Goal: Task Accomplishment & Management: Manage account settings

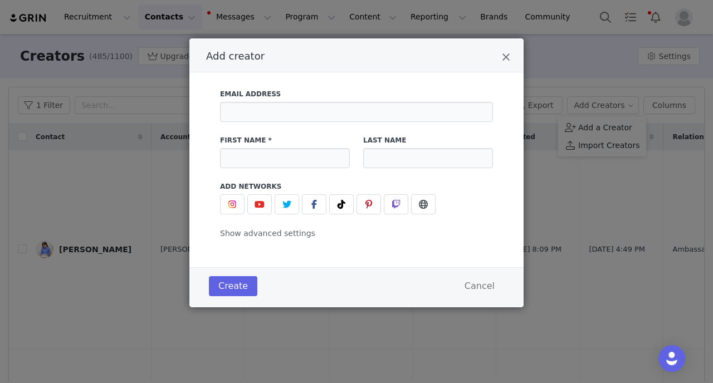
click at [229, 194] on div "Add Networks" at bounding box center [356, 198] width 273 height 33
click at [230, 205] on img "Add creator" at bounding box center [232, 204] width 9 height 9
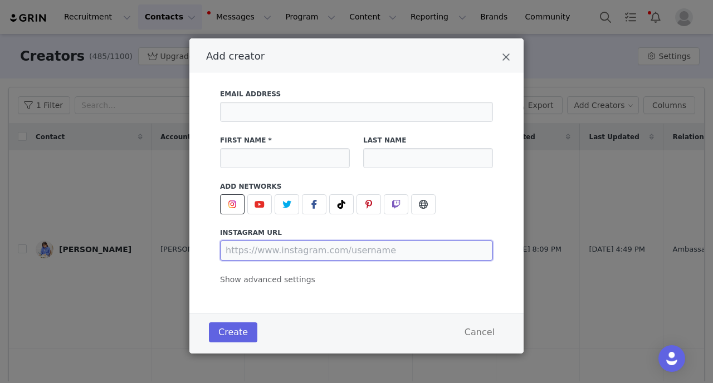
click at [255, 247] on input "Add creator" at bounding box center [356, 251] width 273 height 20
paste input "[URL][DOMAIN_NAME]"
type input "[URL][DOMAIN_NAME]"
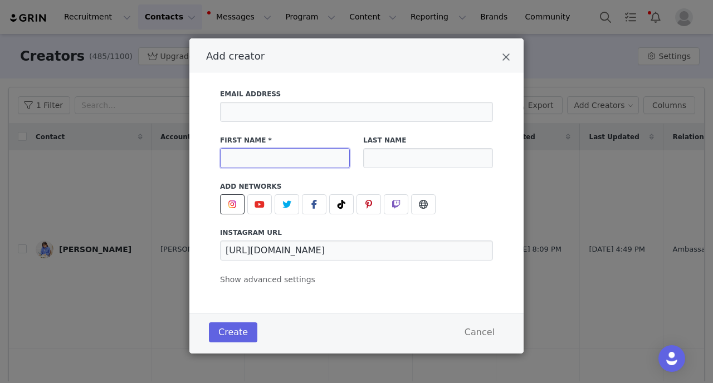
click at [268, 162] on input "Add creator" at bounding box center [285, 158] width 130 height 20
type input "[PERSON_NAME]"
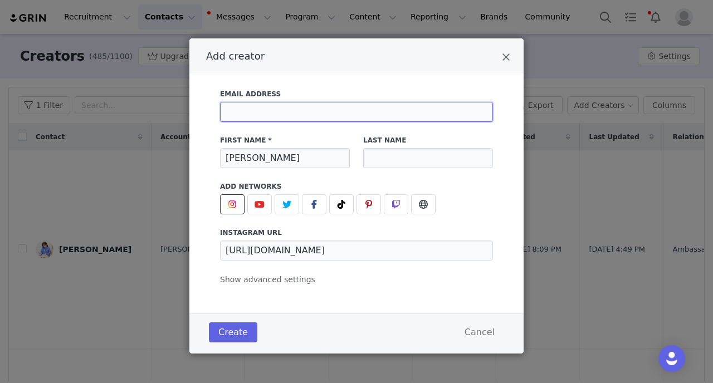
click at [270, 121] on input "Add creator" at bounding box center [356, 112] width 273 height 20
paste input "[EMAIL_ADDRESS][DOMAIN_NAME]"
type input "[EMAIL_ADDRESS][DOMAIN_NAME]"
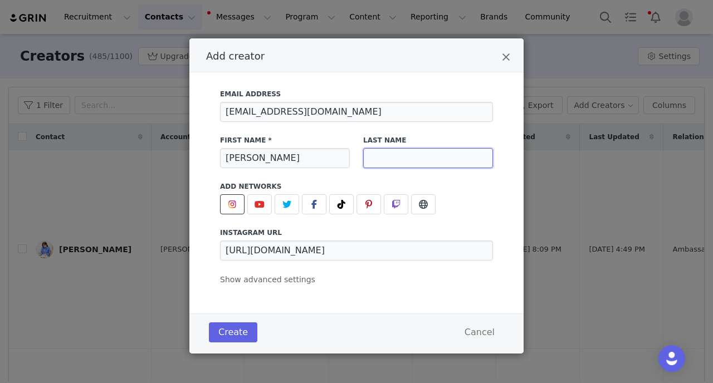
click at [384, 162] on input "Add creator" at bounding box center [428, 158] width 130 height 20
type input "k"
type input "[PERSON_NAME]"
click at [241, 328] on button "Create" at bounding box center [233, 333] width 48 height 20
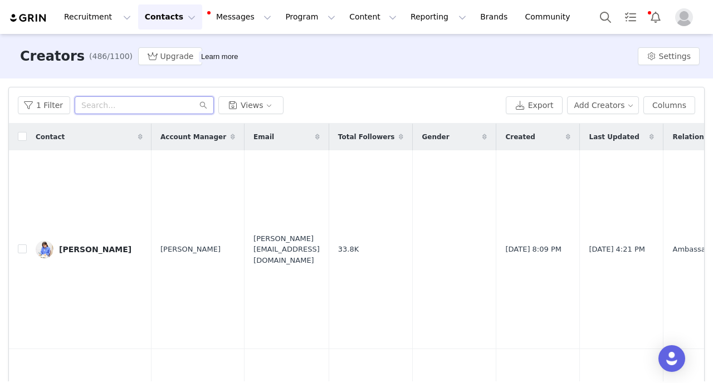
click at [147, 100] on input "text" at bounding box center [144, 105] width 139 height 18
type input "[PERSON_NAME]"
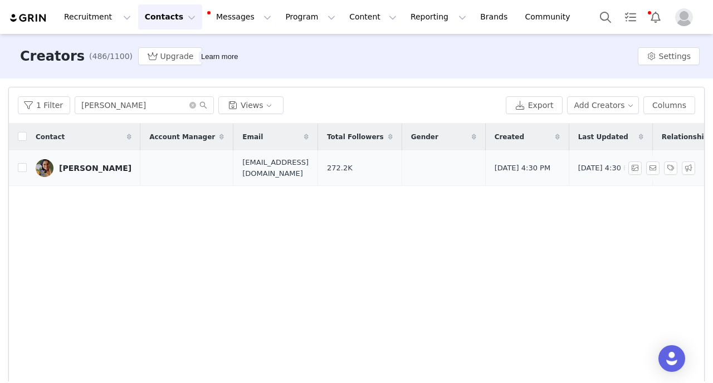
click at [84, 172] on div "[PERSON_NAME]" at bounding box center [95, 168] width 72 height 9
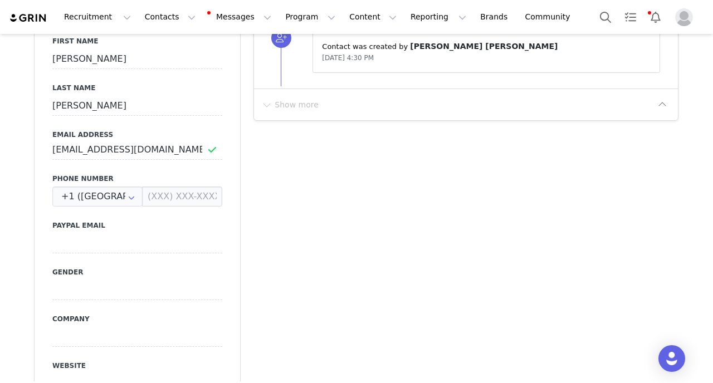
scroll to position [482, 0]
click at [130, 197] on icon at bounding box center [132, 196] width 18 height 20
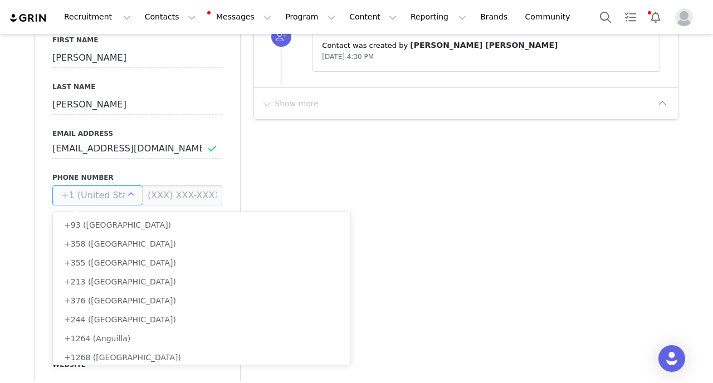
scroll to position [4151, 0]
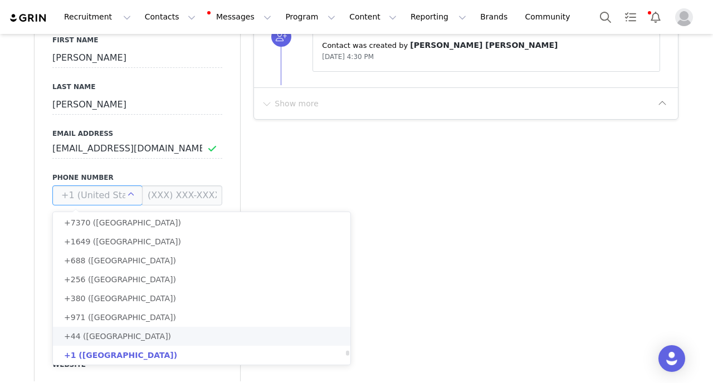
click at [134, 340] on span "+44 ([GEOGRAPHIC_DATA])" at bounding box center [117, 336] width 107 height 9
type input "+44 ([GEOGRAPHIC_DATA])"
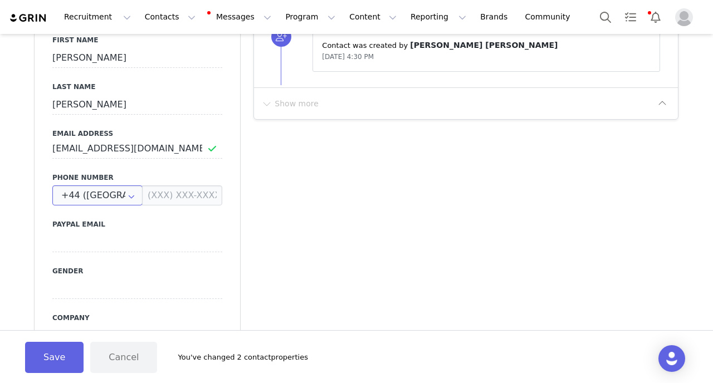
scroll to position [0, 27]
click at [71, 350] on button "Save" at bounding box center [54, 357] width 59 height 31
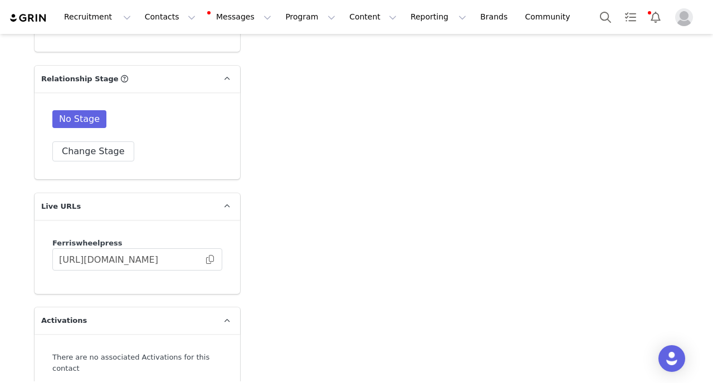
scroll to position [2477, 0]
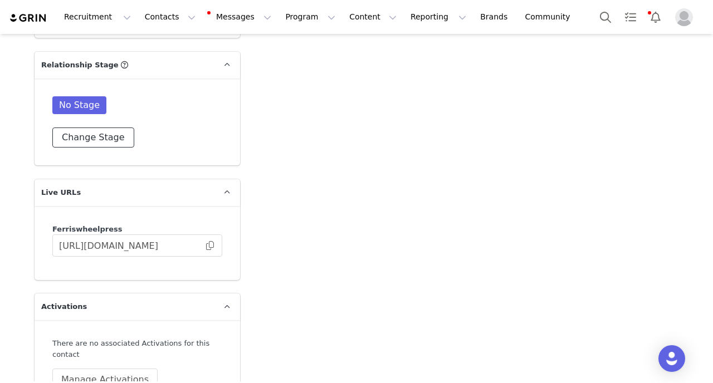
click at [82, 138] on button "Change Stage" at bounding box center [93, 138] width 82 height 20
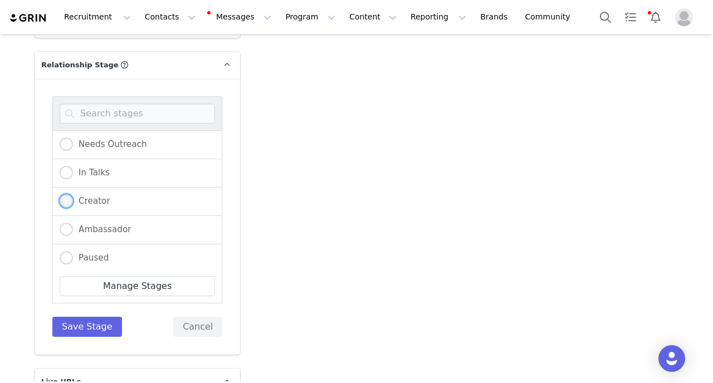
click at [68, 197] on span at bounding box center [66, 200] width 13 height 13
click at [68, 197] on input "Creator" at bounding box center [66, 201] width 13 height 14
radio input "true"
click at [84, 323] on button "Save Stage" at bounding box center [87, 327] width 70 height 20
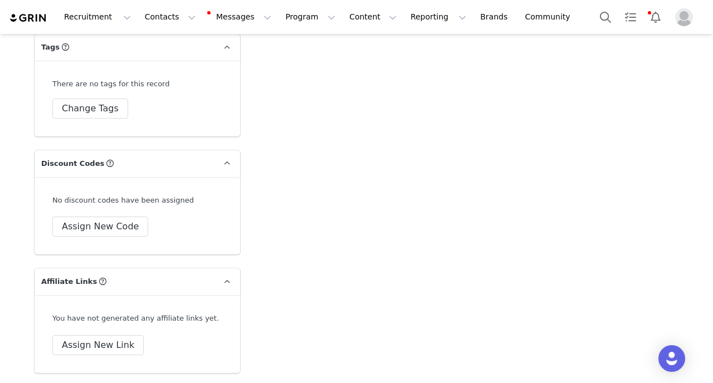
scroll to position [2901, 0]
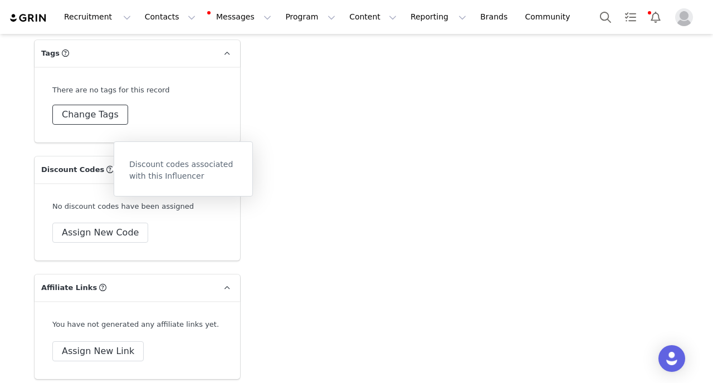
click at [92, 117] on button "Change Tags" at bounding box center [90, 115] width 76 height 20
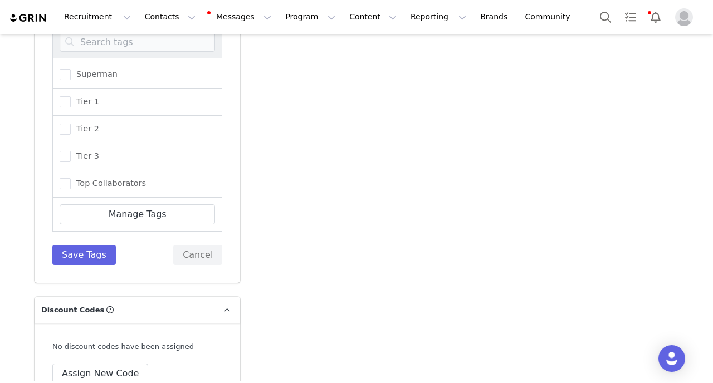
scroll to position [3006, 0]
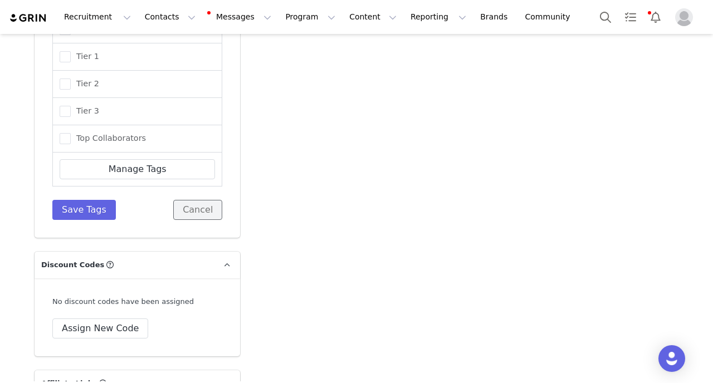
click at [200, 216] on button "Cancel" at bounding box center [197, 210] width 49 height 20
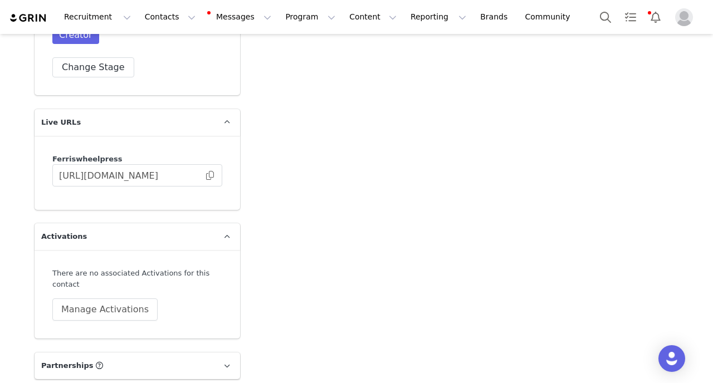
scroll to position [2535, 0]
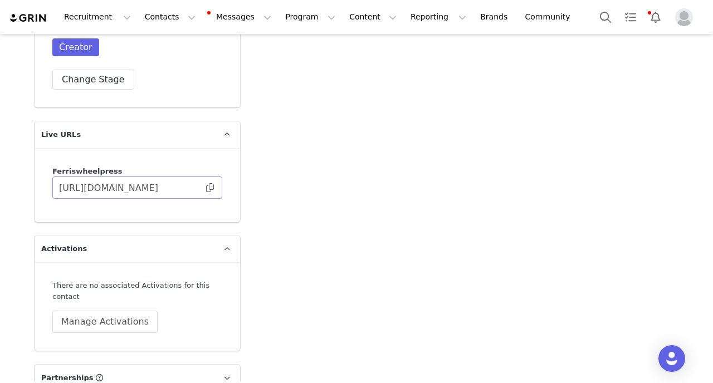
click at [210, 188] on span at bounding box center [209, 188] width 11 height 0
click at [163, 21] on button "Contacts Contacts" at bounding box center [170, 16] width 64 height 25
click at [168, 55] on p "Creators" at bounding box center [155, 49] width 33 height 12
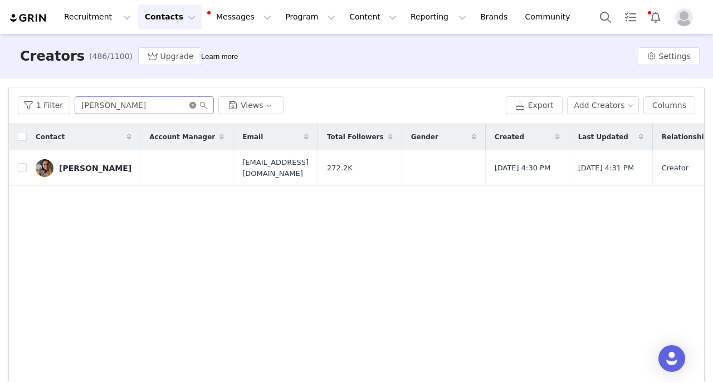
click at [189, 105] on icon "icon: close-circle" at bounding box center [192, 105] width 7 height 7
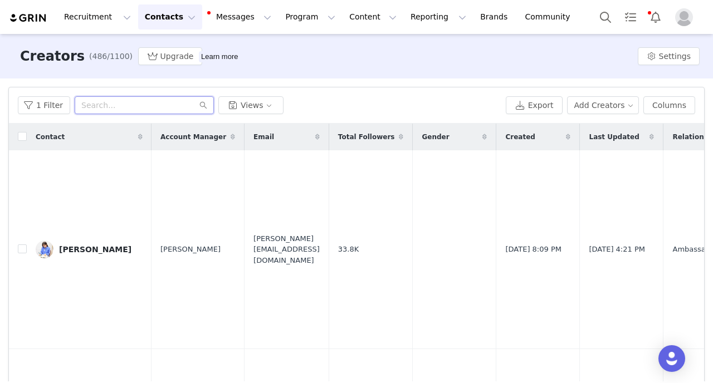
click at [115, 100] on input "text" at bounding box center [144, 105] width 139 height 18
type input "[PERSON_NAME]"
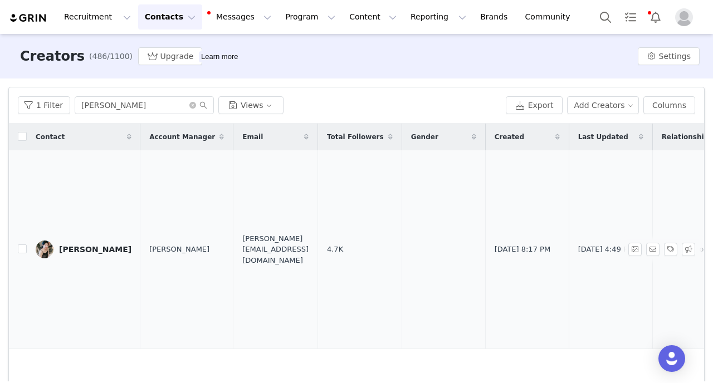
click at [65, 245] on div "[PERSON_NAME]" at bounding box center [95, 249] width 72 height 9
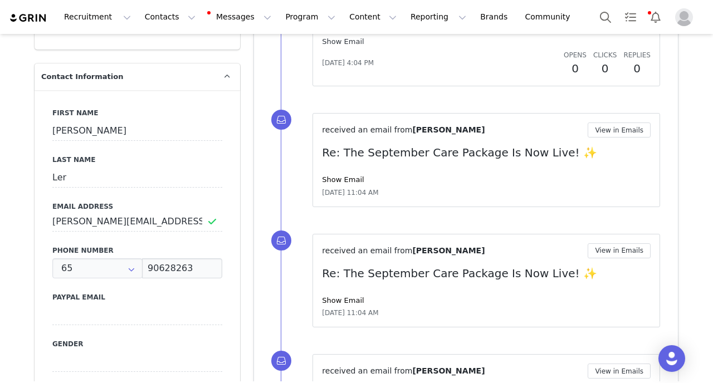
scroll to position [252, 0]
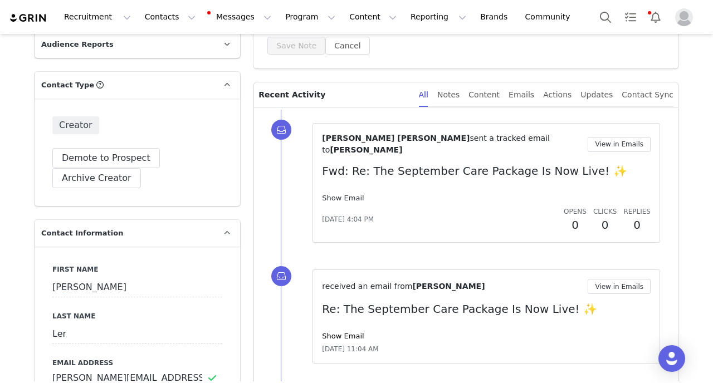
click at [342, 194] on link "Show Email" at bounding box center [343, 198] width 42 height 8
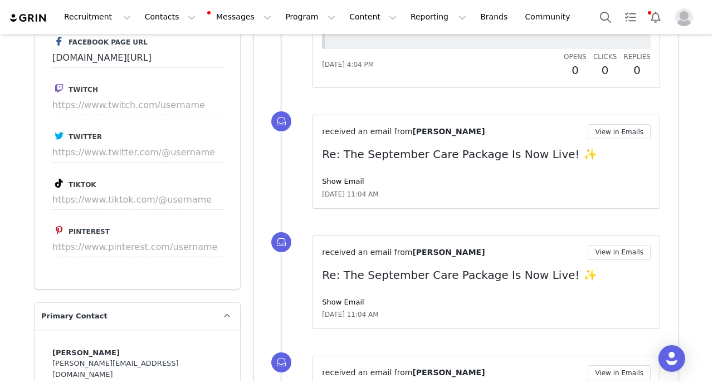
scroll to position [1968, 0]
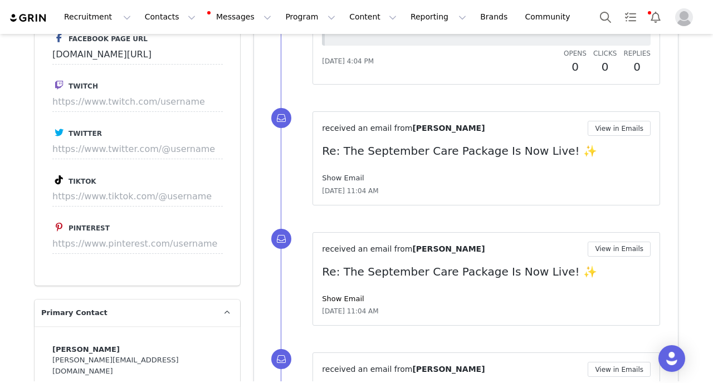
click at [329, 174] on link "Show Email" at bounding box center [343, 178] width 42 height 8
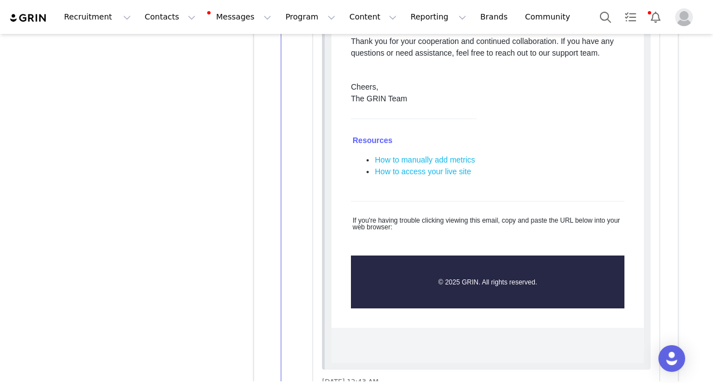
scroll to position [4720, 0]
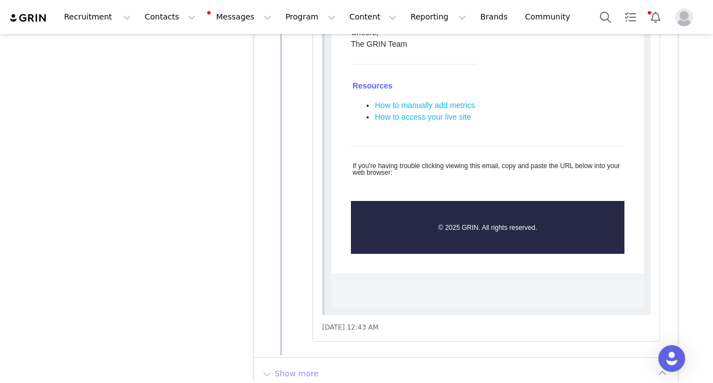
click at [294, 365] on button "Show more" at bounding box center [290, 374] width 59 height 18
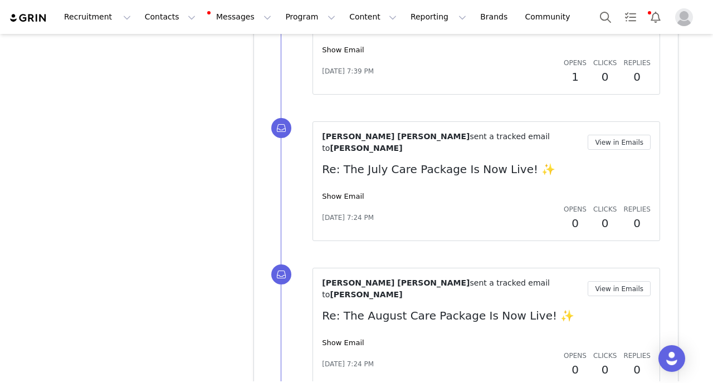
scroll to position [5828, 0]
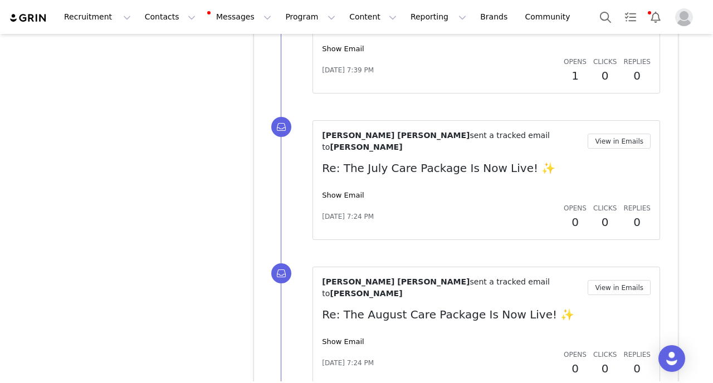
click at [349, 135] on div "[PERSON_NAME] [PERSON_NAME] sent a tracked email to [PERSON_NAME] View in Email…" at bounding box center [486, 180] width 329 height 101
click at [339, 191] on link "Show Email" at bounding box center [343, 195] width 42 height 8
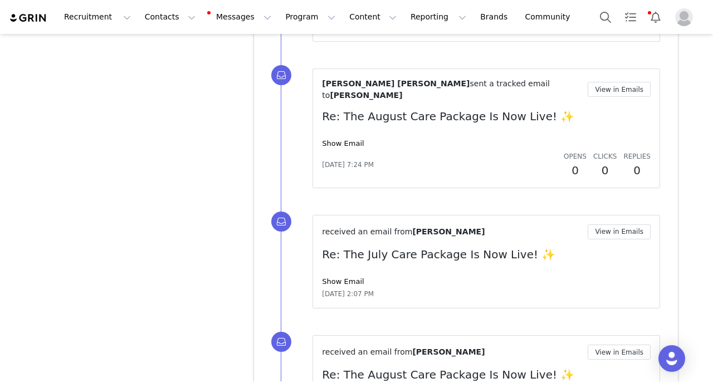
scroll to position [8160, 0]
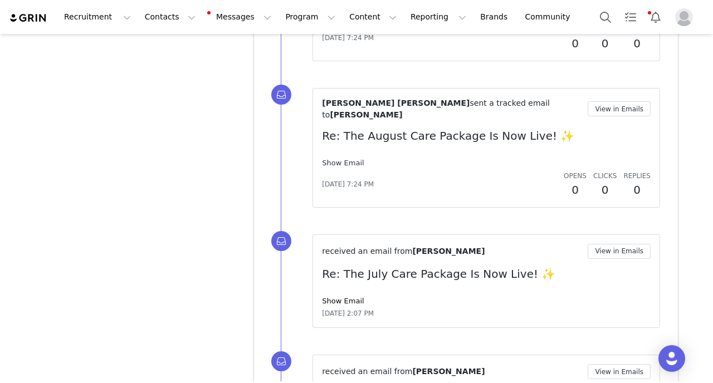
click at [354, 159] on link "Show Email" at bounding box center [343, 163] width 42 height 8
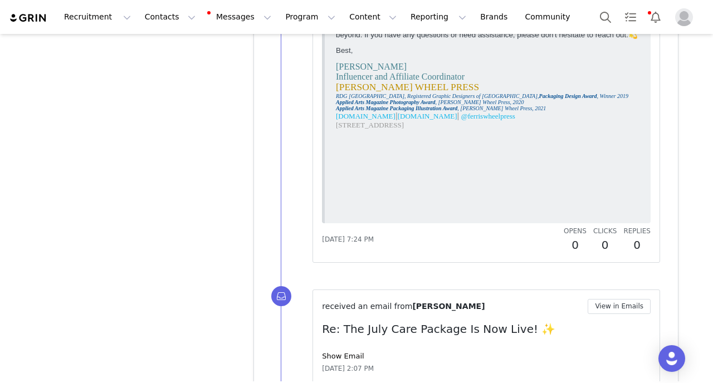
scroll to position [9069, 0]
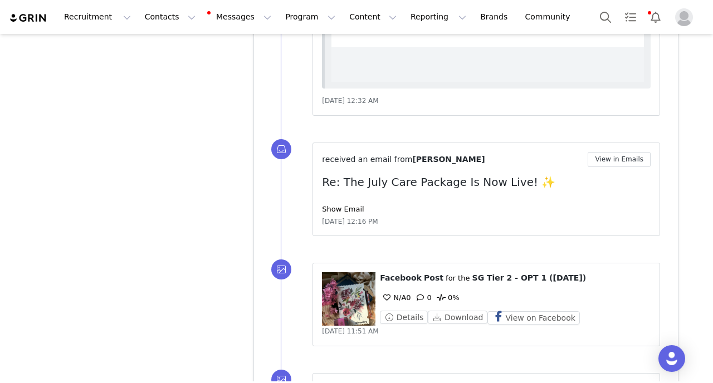
scroll to position [11009, 0]
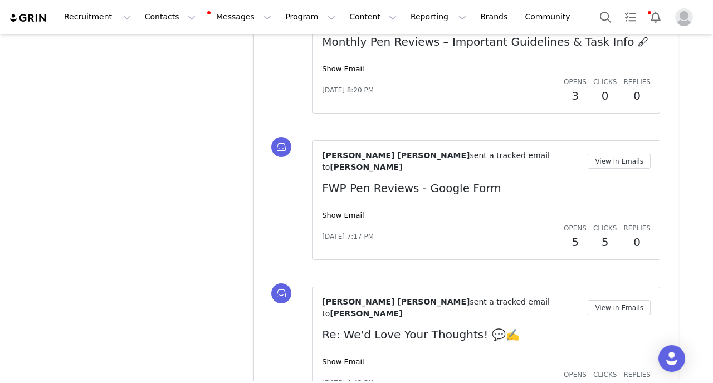
scroll to position [12984, 0]
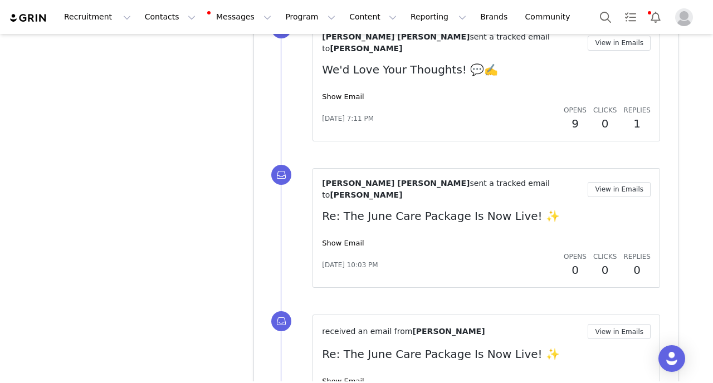
scroll to position [13464, 0]
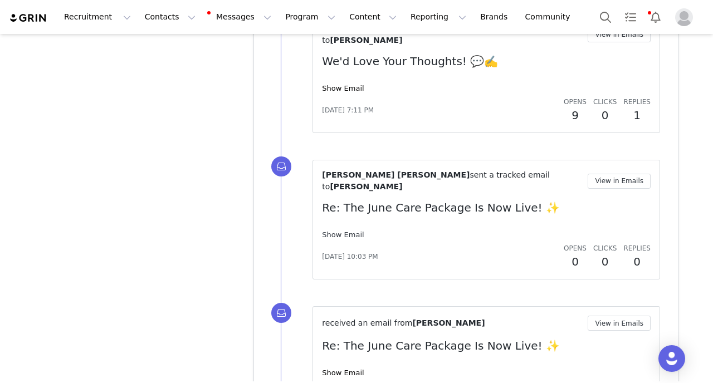
click at [345, 231] on link "Show Email" at bounding box center [343, 235] width 42 height 8
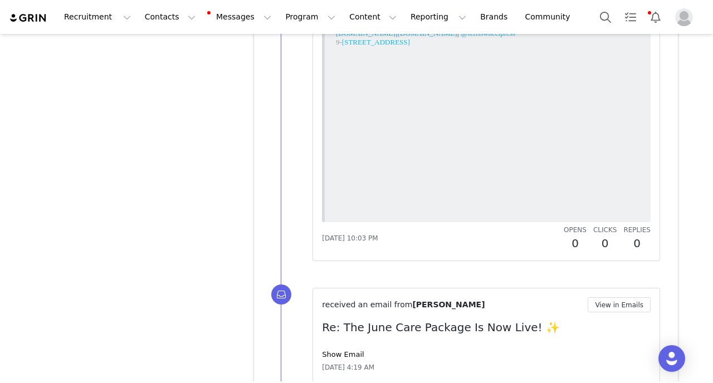
scroll to position [15605, 0]
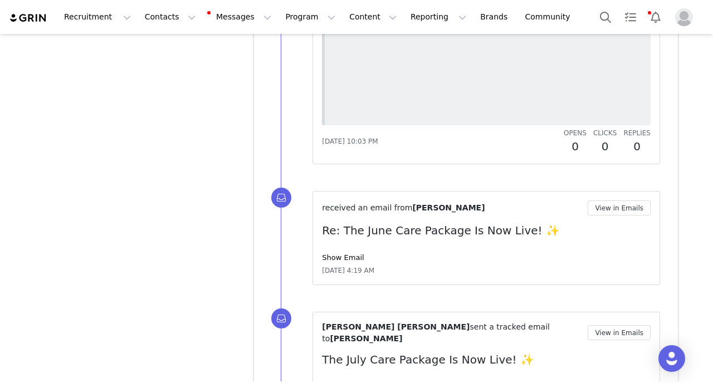
click at [338, 201] on div "received an email from [PERSON_NAME] View in Emails Re: The June Care Package I…" at bounding box center [486, 238] width 329 height 75
click at [338, 254] on link "Show Email" at bounding box center [343, 258] width 42 height 8
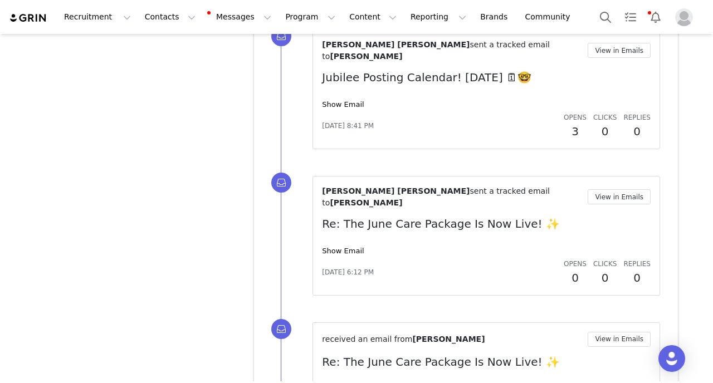
scroll to position [18436, 0]
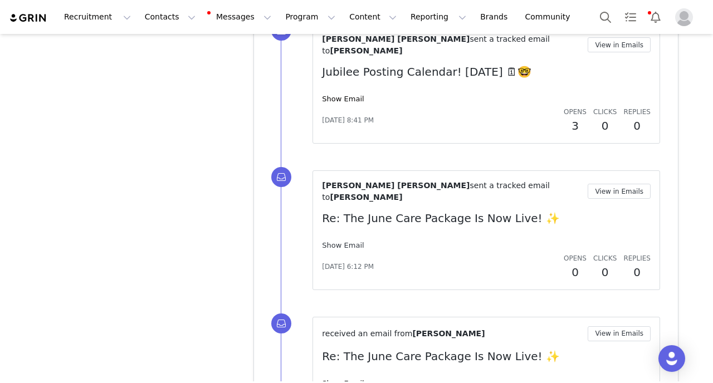
click at [343, 241] on link "Show Email" at bounding box center [343, 245] width 42 height 8
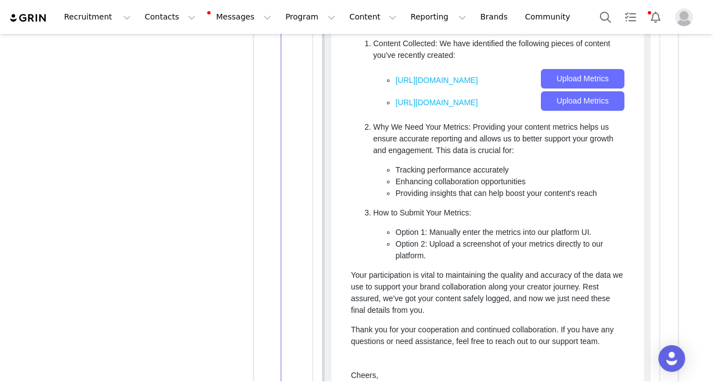
scroll to position [20771, 0]
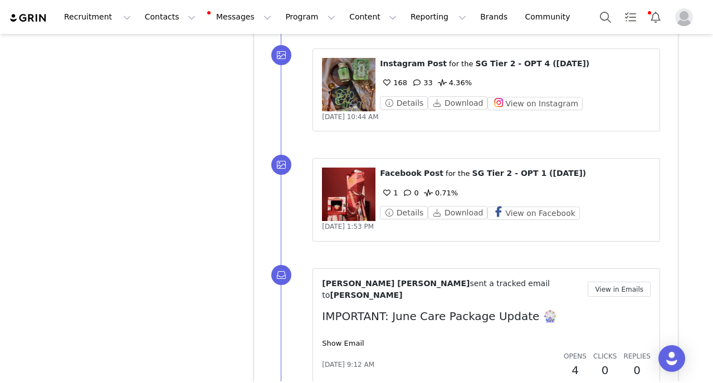
scroll to position [21941, 0]
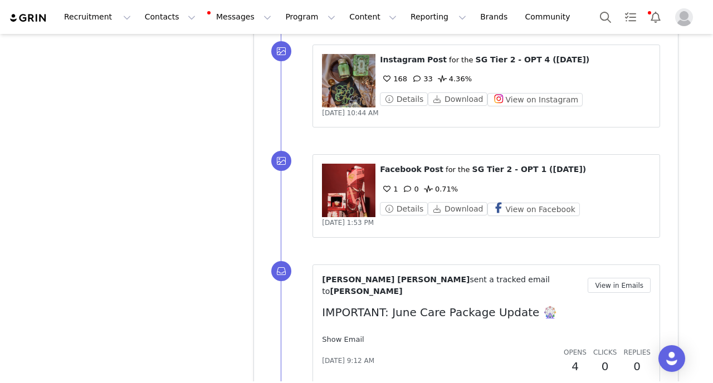
click at [343, 335] on link "Show Email" at bounding box center [343, 339] width 42 height 8
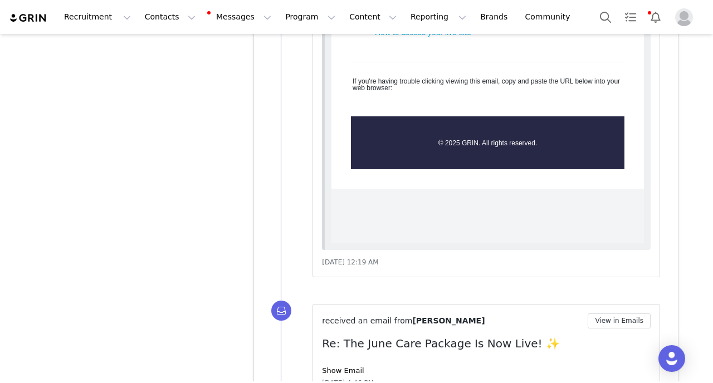
scroll to position [21004, 0]
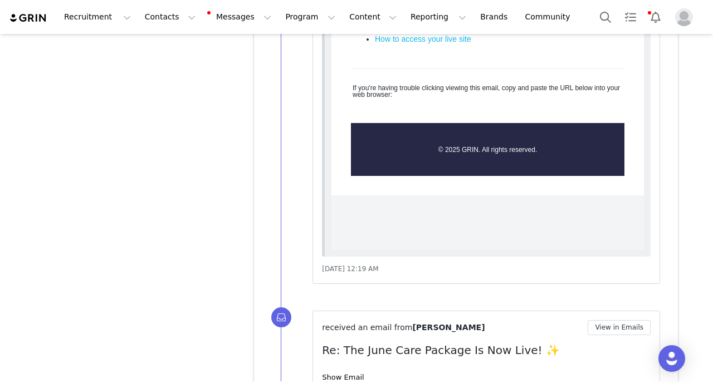
click at [335, 320] on div "received an email from [PERSON_NAME] View in Emails Re: The June Care Package I…" at bounding box center [486, 357] width 329 height 75
click at [335, 372] on div "Show Email" at bounding box center [486, 377] width 329 height 11
click at [333, 373] on link "Show Email" at bounding box center [343, 377] width 42 height 8
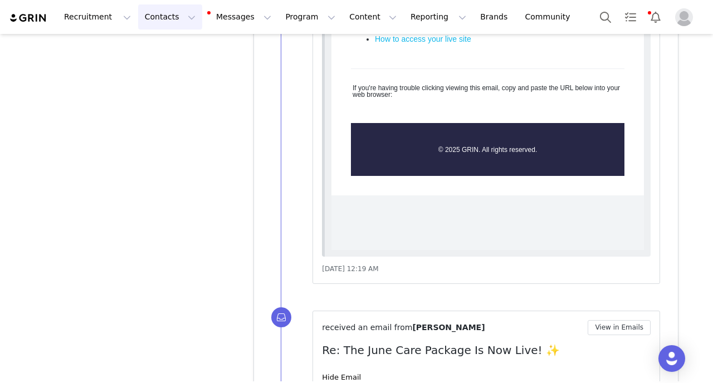
click at [152, 14] on button "Contacts Contacts" at bounding box center [170, 16] width 64 height 25
click at [162, 53] on p "Creators" at bounding box center [155, 49] width 33 height 12
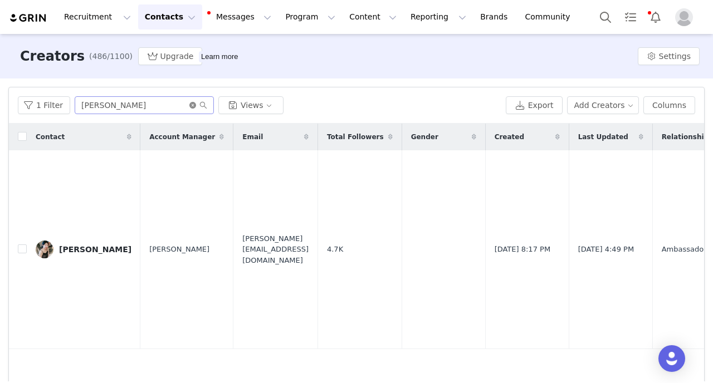
click at [189, 104] on icon "icon: close-circle" at bounding box center [192, 105] width 7 height 7
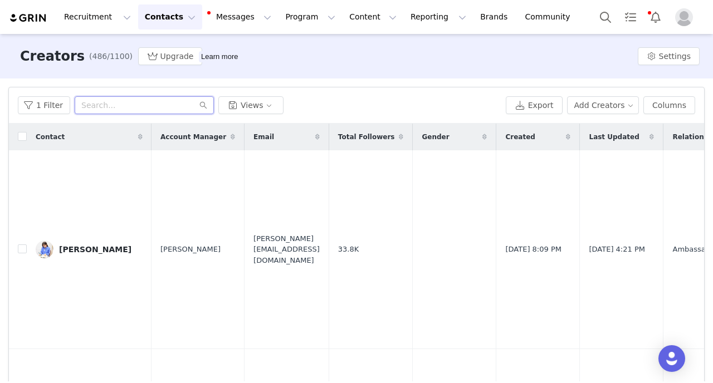
click at [135, 106] on input "text" at bounding box center [144, 105] width 139 height 18
type input "[PERSON_NAME]"
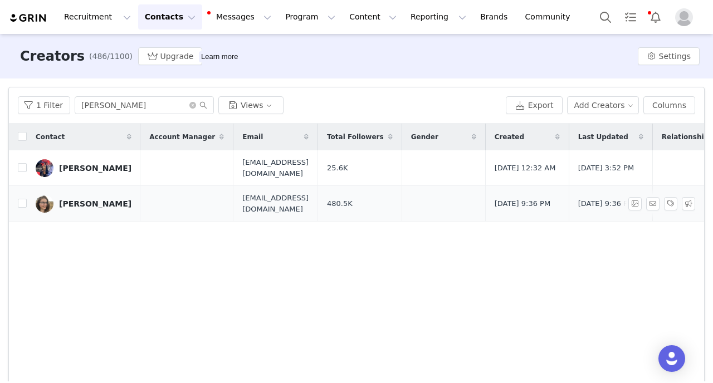
click at [105, 206] on div "[PERSON_NAME]" at bounding box center [95, 203] width 72 height 9
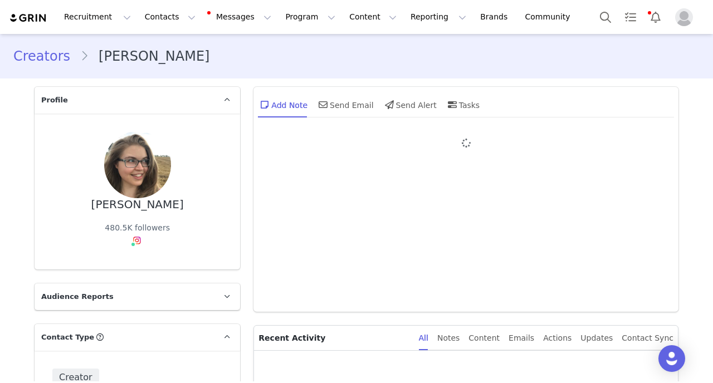
type input "+49 ([GEOGRAPHIC_DATA])"
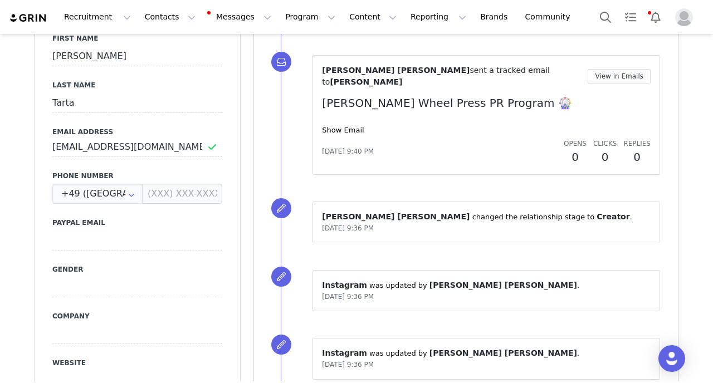
scroll to position [382, 0]
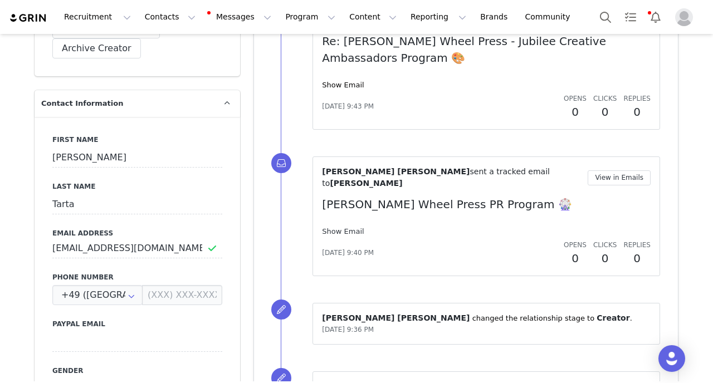
click at [340, 227] on link "Show Email" at bounding box center [343, 231] width 42 height 8
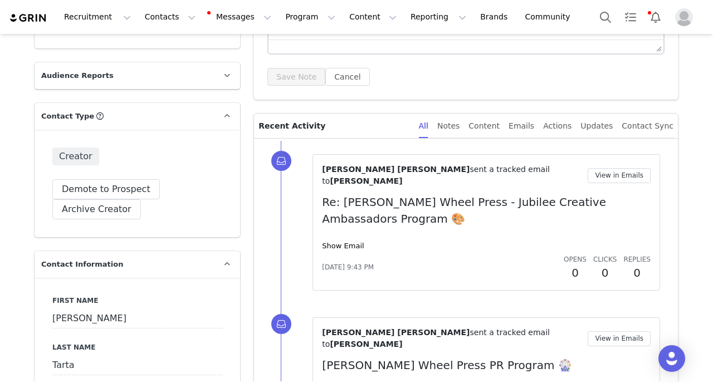
scroll to position [218, 0]
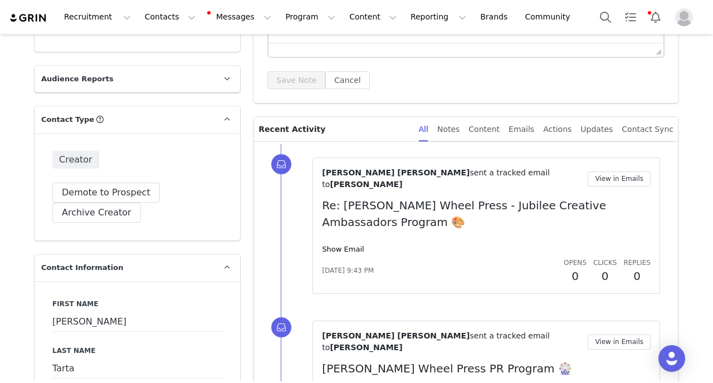
click at [345, 231] on div "[PERSON_NAME] [PERSON_NAME] sent a tracked email to [PERSON_NAME] View in Email…" at bounding box center [486, 226] width 329 height 118
click at [340, 245] on link "Show Email" at bounding box center [343, 249] width 42 height 8
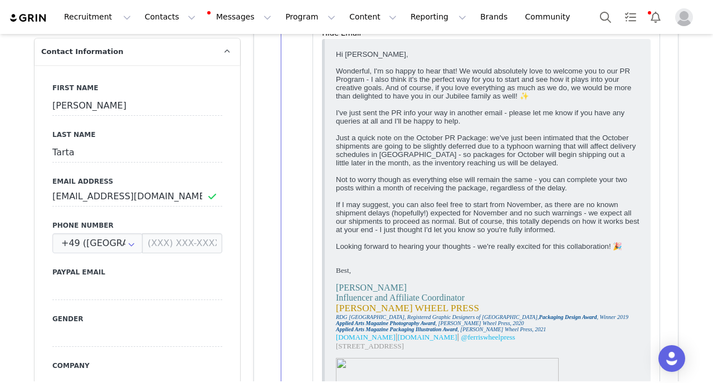
scroll to position [435, 0]
click at [167, 16] on button "Contacts Contacts" at bounding box center [170, 16] width 64 height 25
click at [168, 58] on link "Creators" at bounding box center [174, 49] width 88 height 21
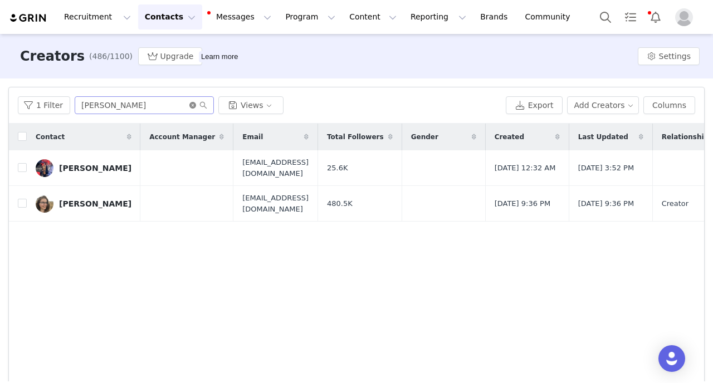
click at [189, 103] on icon "icon: close-circle" at bounding box center [192, 105] width 7 height 7
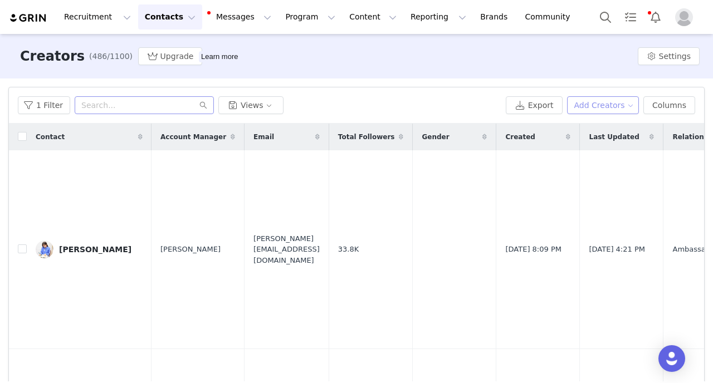
click at [596, 103] on button "Add Creators" at bounding box center [603, 105] width 72 height 18
click at [583, 124] on span "Add a Creator" at bounding box center [605, 127] width 54 height 12
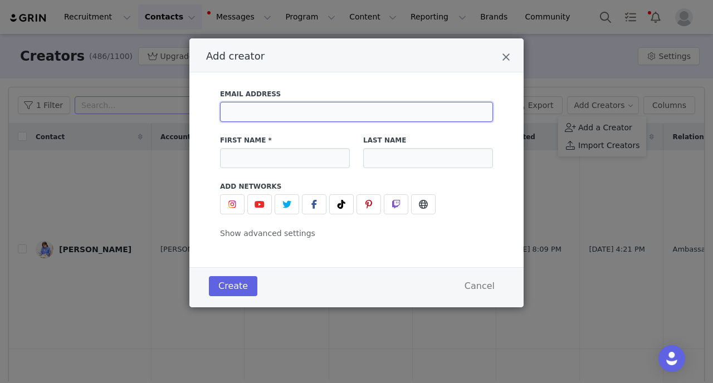
click at [301, 113] on input "Add creator" at bounding box center [356, 112] width 273 height 20
paste input "[EMAIL_ADDRESS][DOMAIN_NAME]"
type input "[EMAIL_ADDRESS][DOMAIN_NAME]"
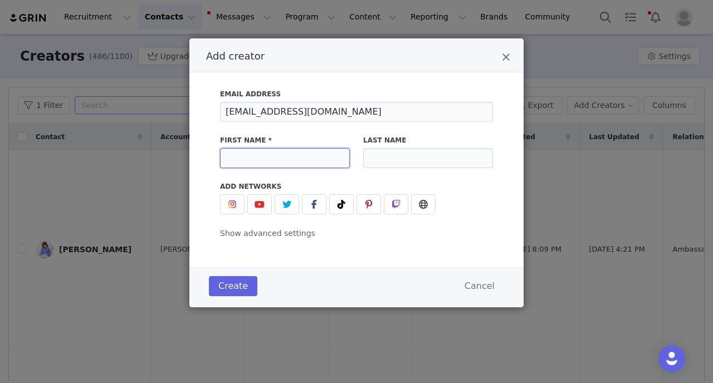
click at [293, 153] on input "Add creator" at bounding box center [285, 158] width 130 height 20
type input "[PERSON_NAME]"
click at [450, 155] on input "Add creator" at bounding box center [428, 158] width 130 height 20
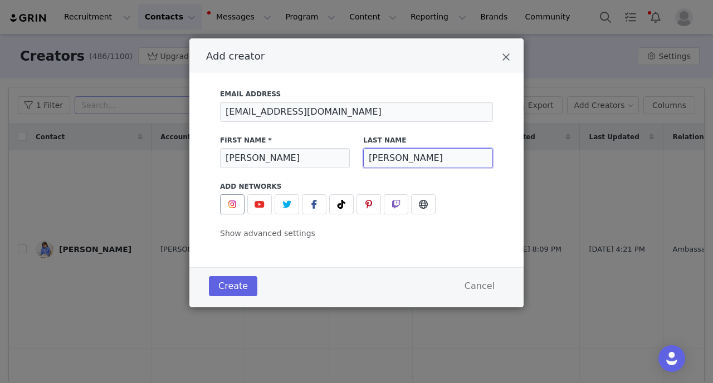
type input "[PERSON_NAME]"
click at [236, 204] on img "Add creator" at bounding box center [232, 204] width 9 height 9
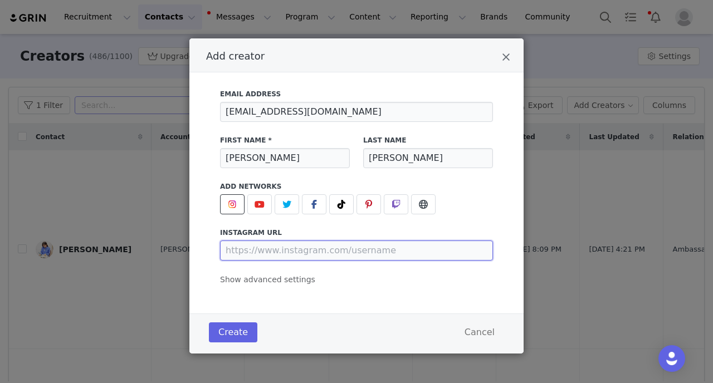
click at [269, 256] on input "Add creator" at bounding box center [356, 251] width 273 height 20
paste input "[URL][DOMAIN_NAME]"
type input "[URL][DOMAIN_NAME]"
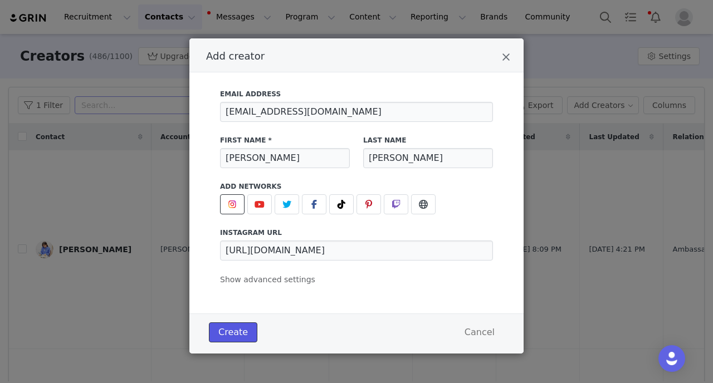
click at [238, 329] on button "Create" at bounding box center [233, 333] width 48 height 20
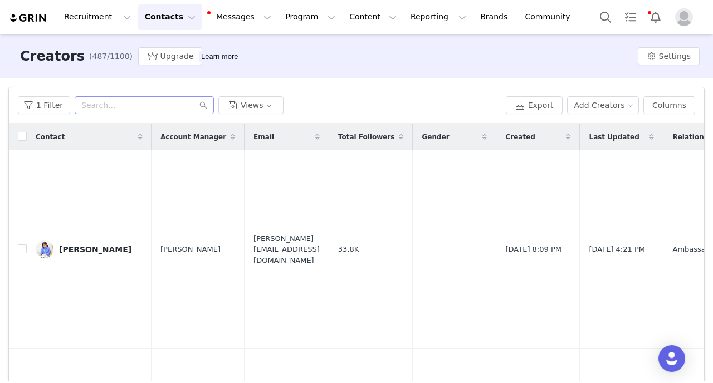
click at [138, 118] on div "1 Filter Views Export Add Creators Columns" at bounding box center [356, 105] width 695 height 36
click at [128, 111] on input "text" at bounding box center [144, 105] width 139 height 18
type input "[PERSON_NAME]"
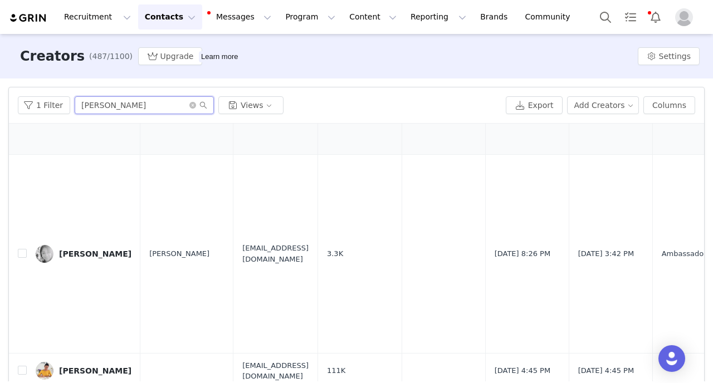
scroll to position [48, 0]
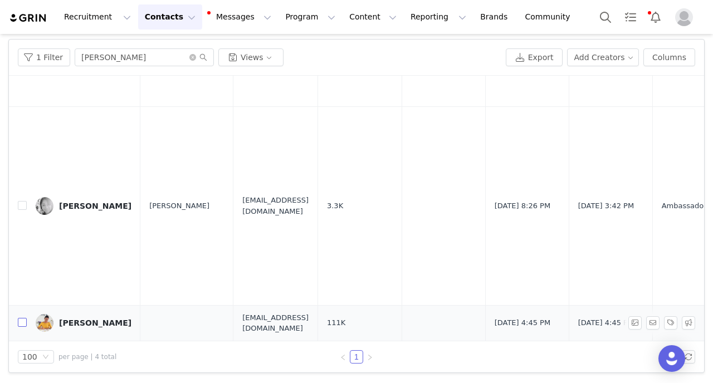
click at [21, 325] on input "checkbox" at bounding box center [22, 322] width 9 height 9
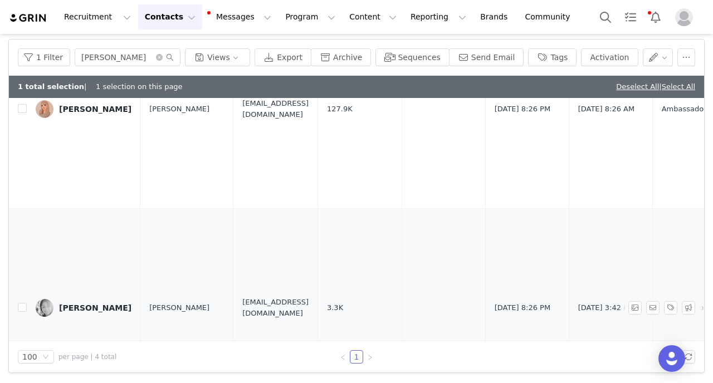
scroll to position [0, 0]
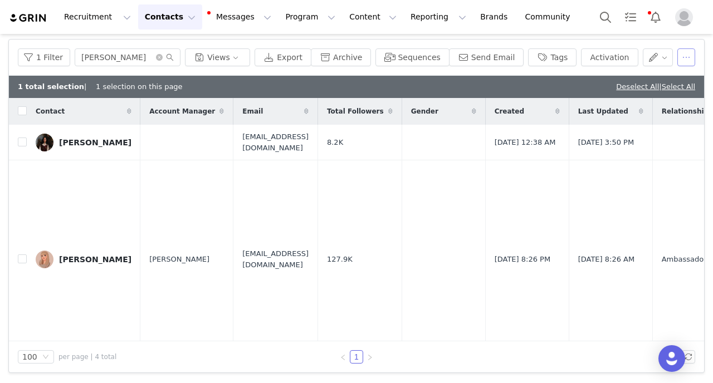
click at [693, 60] on button "button" at bounding box center [687, 57] width 18 height 18
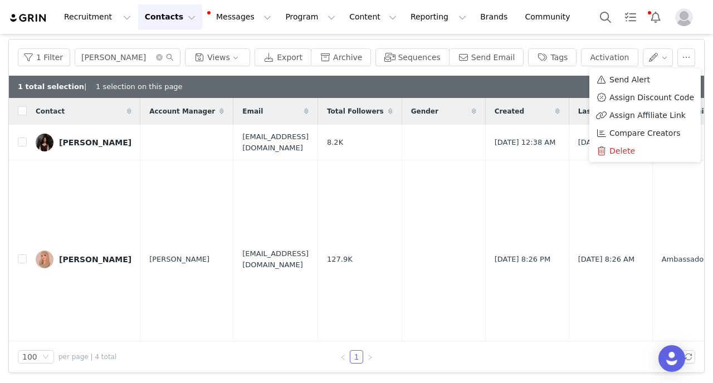
click at [561, 11] on div "Recruitment Recruitment Creator Search Curated Lists Landing Pages Web Extensio…" at bounding box center [356, 17] width 713 height 34
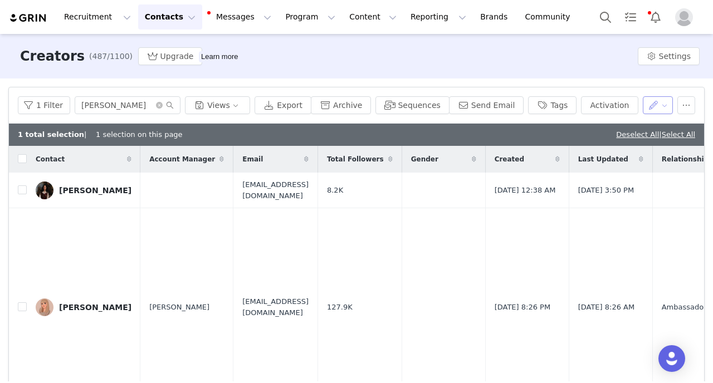
click at [661, 109] on button "button" at bounding box center [658, 105] width 31 height 18
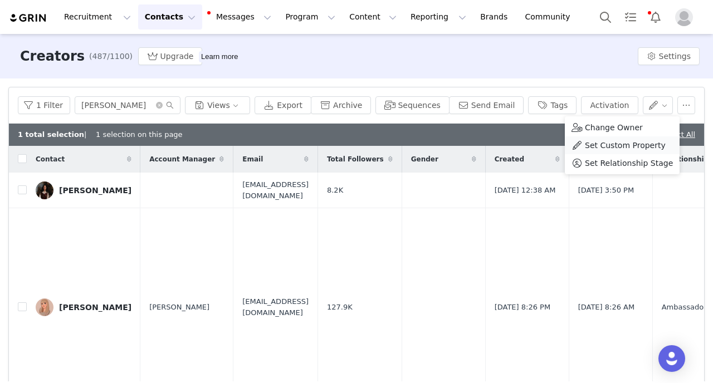
click at [624, 143] on span "Set Custom Property" at bounding box center [625, 145] width 81 height 12
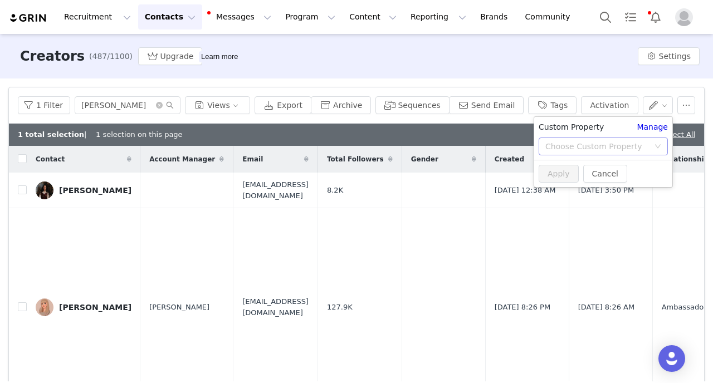
click at [603, 147] on div "Choose Custom Property" at bounding box center [597, 146] width 104 height 11
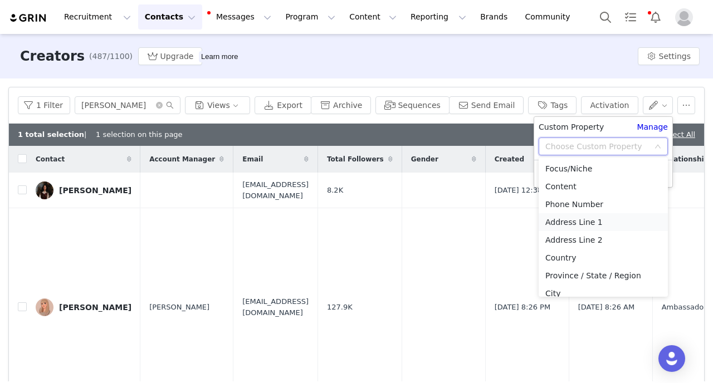
scroll to position [115, 0]
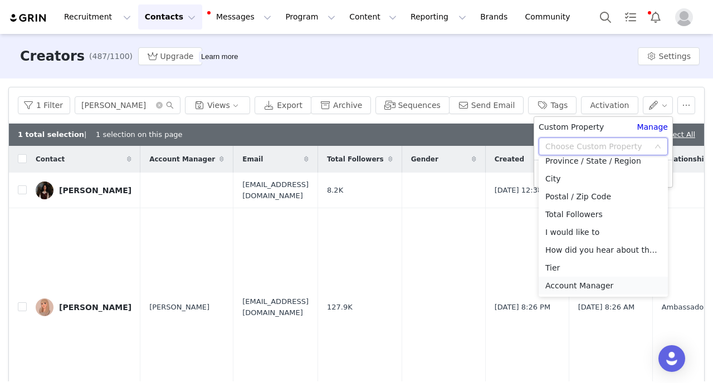
click at [557, 286] on li "Account Manager" at bounding box center [603, 286] width 129 height 18
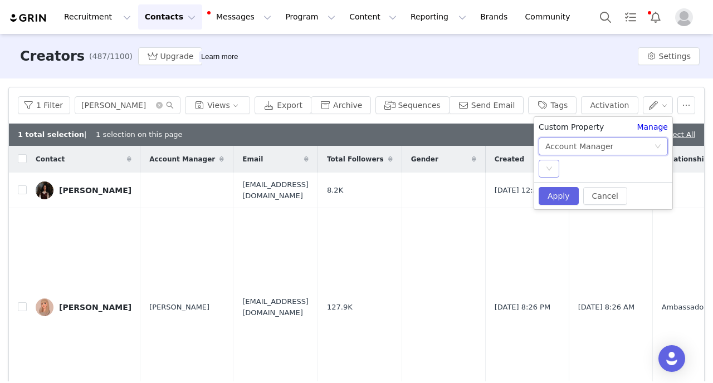
click at [556, 169] on div "Select" at bounding box center [549, 169] width 21 height 18
click at [559, 192] on li "[PERSON_NAME]" at bounding box center [603, 191] width 129 height 18
click at [564, 194] on button "Apply" at bounding box center [559, 196] width 40 height 18
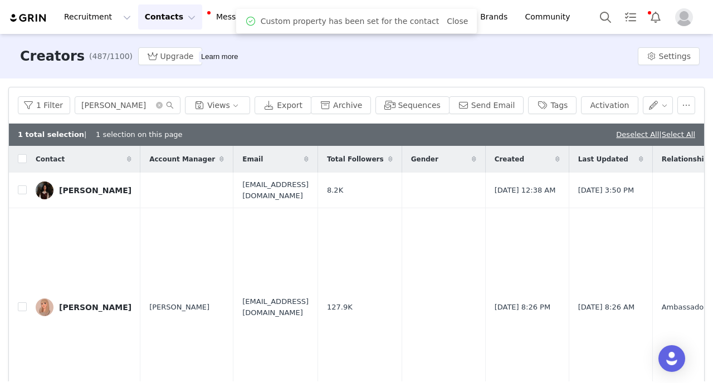
click at [539, 68] on div "Creators (487/1100) Upgrade Learn more Settings" at bounding box center [356, 56] width 713 height 45
click at [635, 134] on link "Deselect All" at bounding box center [637, 134] width 43 height 8
checkbox input "false"
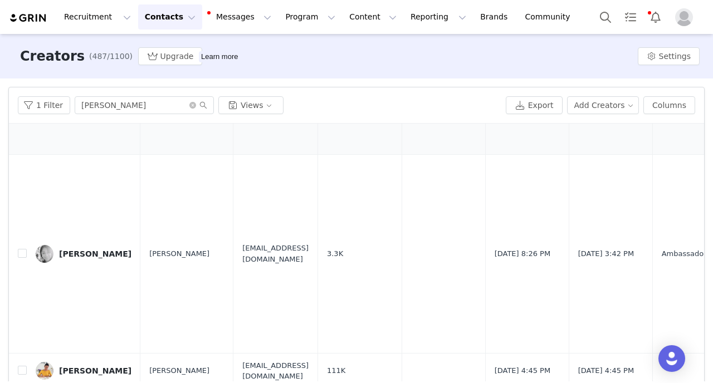
scroll to position [48, 0]
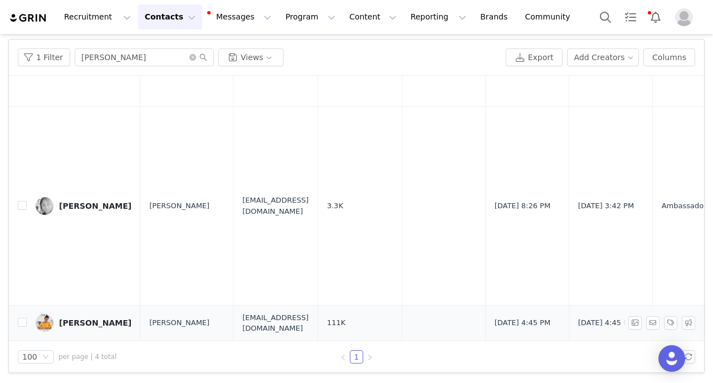
click at [99, 323] on div "[PERSON_NAME]" at bounding box center [95, 323] width 72 height 9
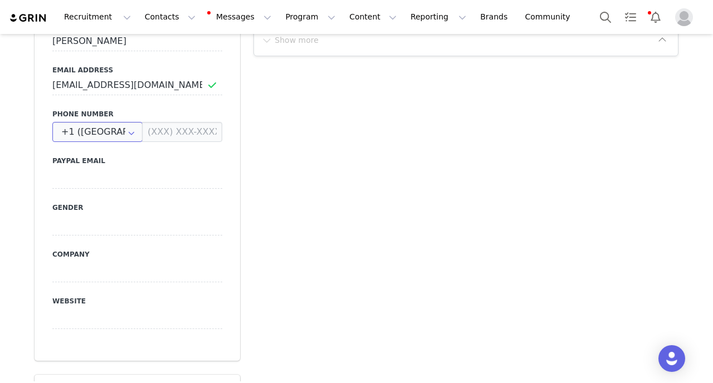
click at [113, 131] on input "+1 ([GEOGRAPHIC_DATA])" at bounding box center [97, 132] width 90 height 20
click at [114, 165] on span "+41 ([GEOGRAPHIC_DATA])" at bounding box center [117, 161] width 107 height 9
type input "+41 ([GEOGRAPHIC_DATA])"
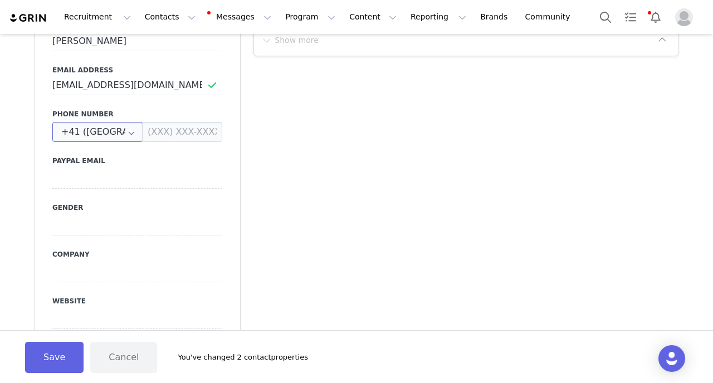
scroll to position [0, 7]
click at [70, 363] on button "Save" at bounding box center [54, 357] width 59 height 31
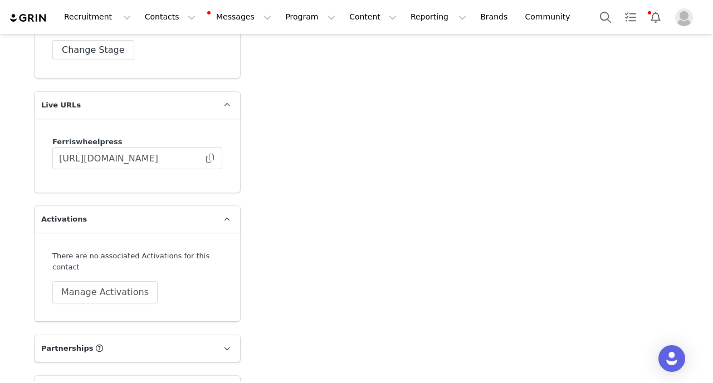
scroll to position [2562, 0]
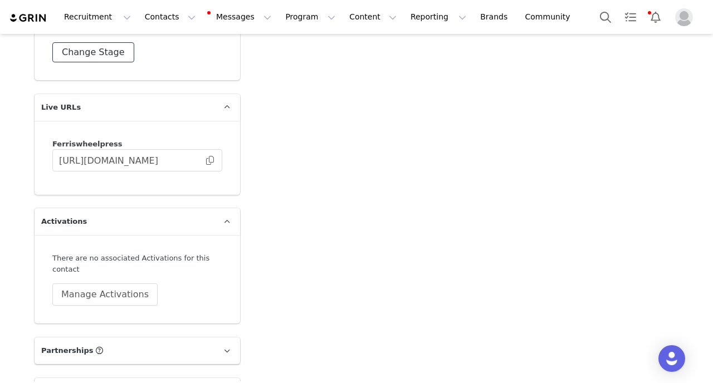
click at [97, 57] on button "Change Stage" at bounding box center [93, 52] width 82 height 20
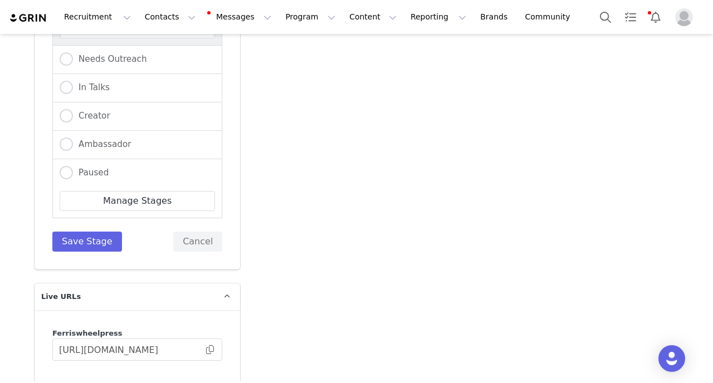
scroll to position [2, 0]
click at [62, 138] on span at bounding box center [66, 142] width 13 height 13
click at [62, 138] on input "Ambassador" at bounding box center [66, 143] width 13 height 14
radio input "true"
click at [89, 254] on div "Needs Outreach In Talks Creator Ambassador Paused Manage Stages Save Stage Canc…" at bounding box center [138, 131] width 206 height 276
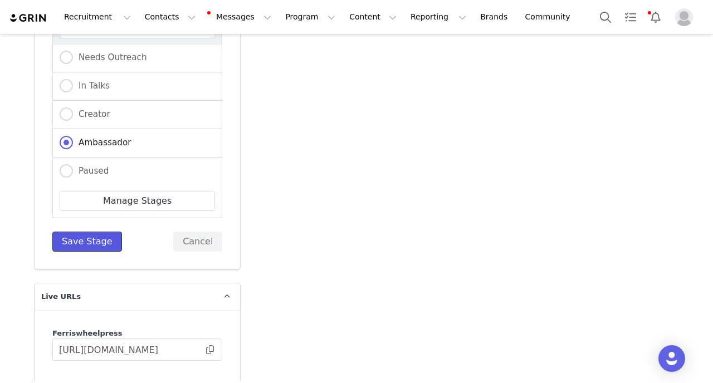
click at [85, 249] on button "Save Stage" at bounding box center [87, 242] width 70 height 20
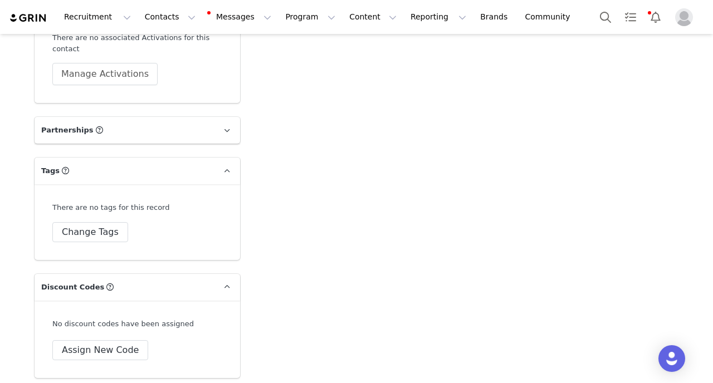
scroll to position [2806, 0]
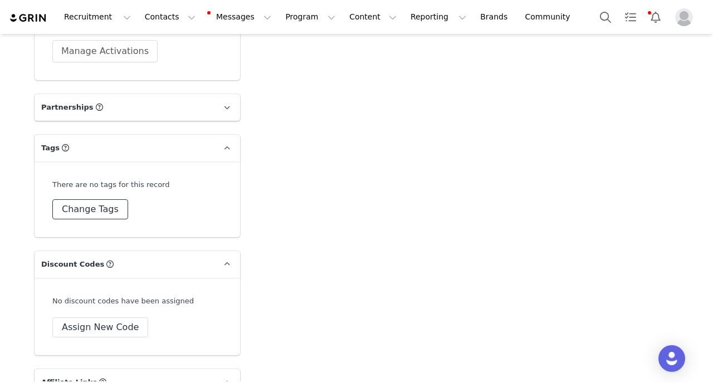
click at [104, 208] on button "Change Tags" at bounding box center [90, 209] width 76 height 20
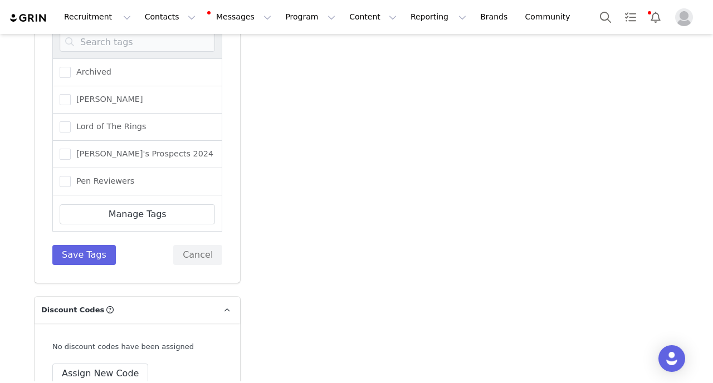
scroll to position [109, 0]
click at [64, 156] on span at bounding box center [65, 154] width 11 height 11
click at [71, 149] on input "Tier 2" at bounding box center [71, 149] width 0 height 0
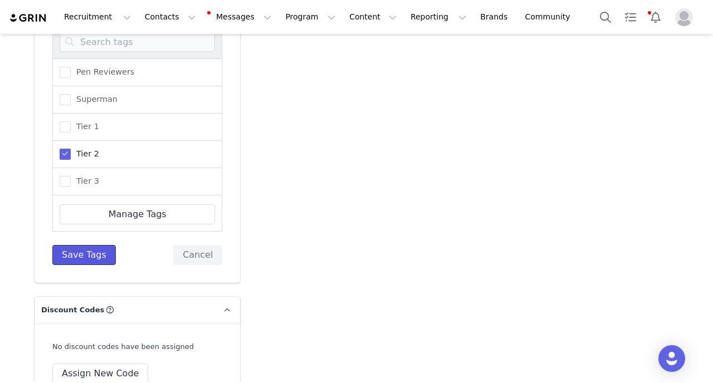
click at [84, 251] on button "Save Tags" at bounding box center [84, 255] width 64 height 20
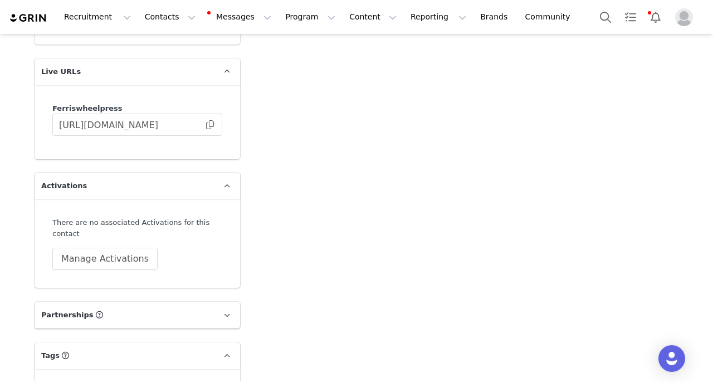
scroll to position [2586, 0]
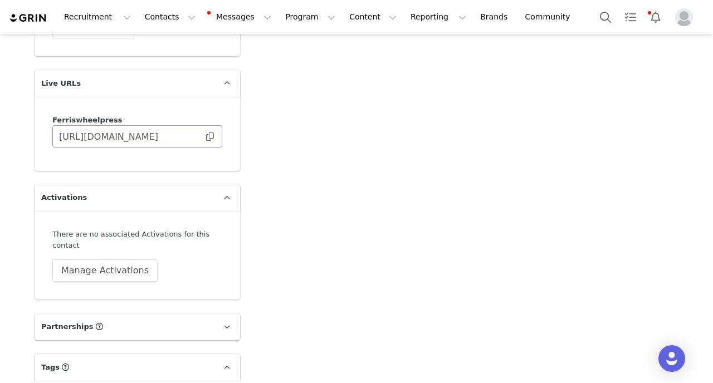
click at [212, 137] on span at bounding box center [209, 137] width 11 height 0
click at [173, 22] on button "Contacts Contacts" at bounding box center [170, 16] width 64 height 25
click at [174, 46] on div "Creators" at bounding box center [174, 49] width 75 height 12
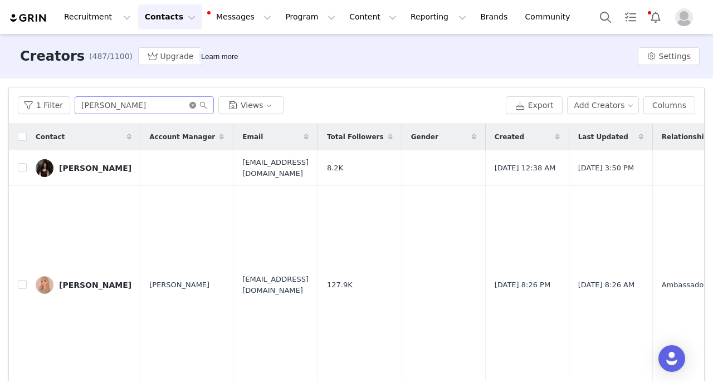
click at [191, 104] on icon "icon: close-circle" at bounding box center [192, 105] width 7 height 7
